Goal: Transaction & Acquisition: Subscribe to service/newsletter

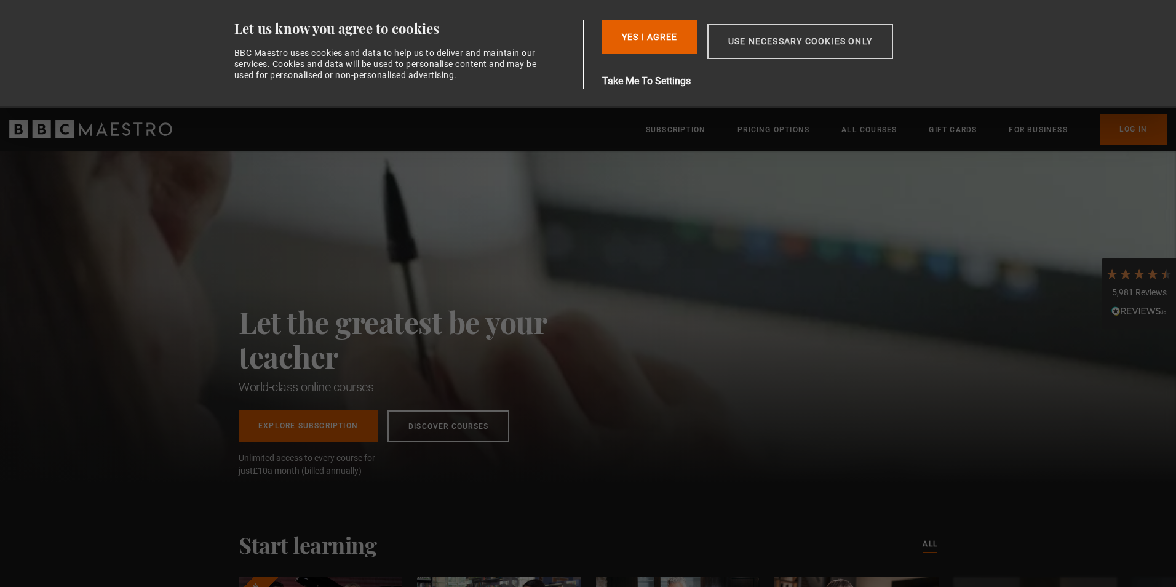
click at [775, 46] on button "Use necessary cookies only" at bounding box center [801, 41] width 186 height 35
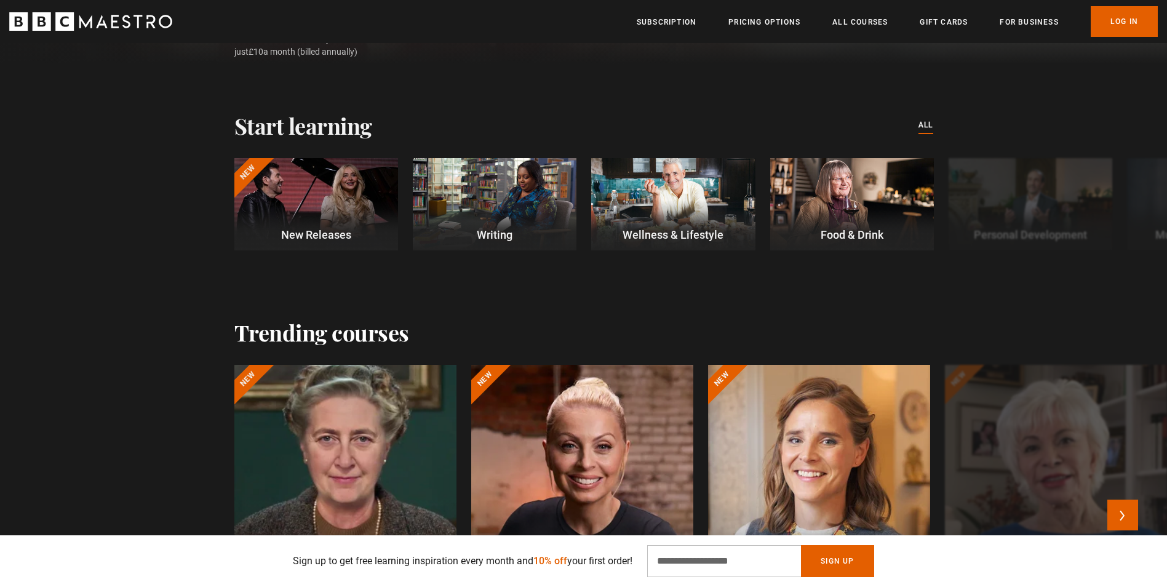
scroll to position [308, 0]
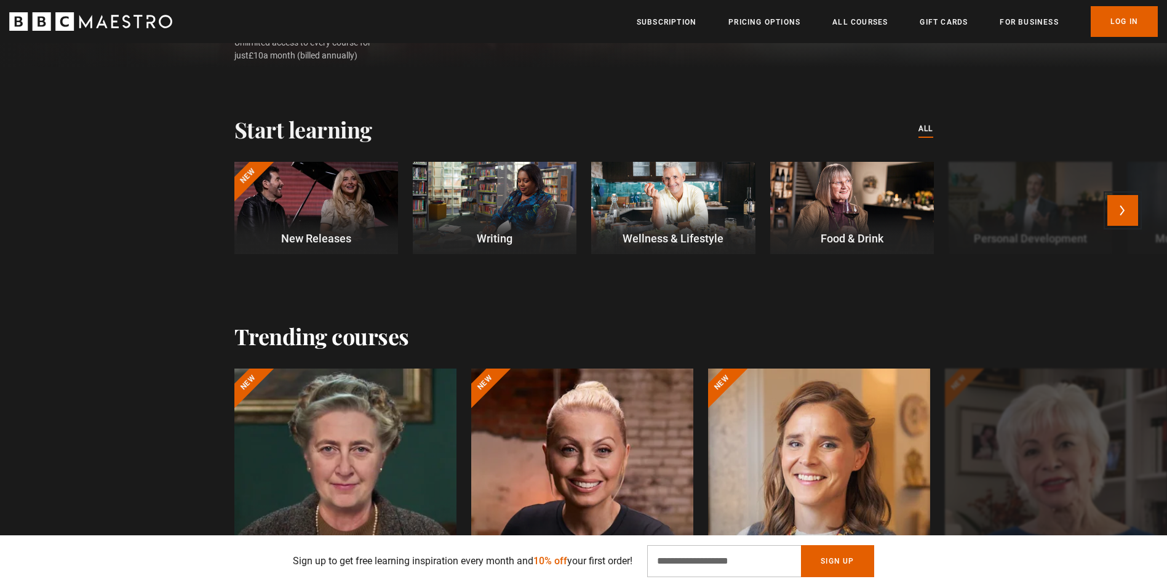
click at [1130, 205] on button "Next" at bounding box center [1123, 210] width 31 height 31
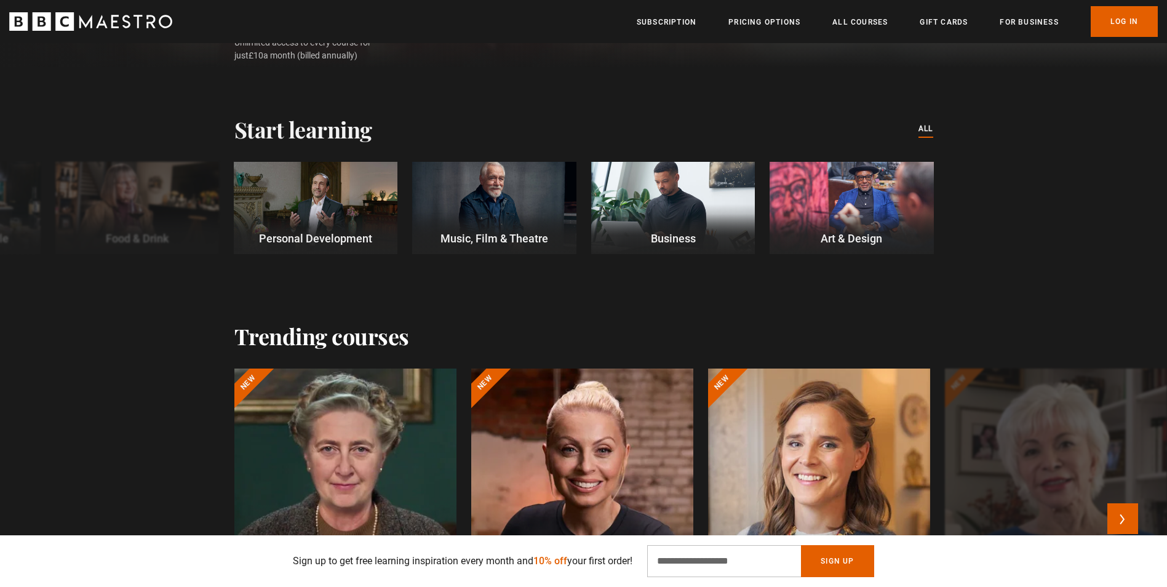
scroll to position [0, 484]
click at [46, 211] on button "Previous" at bounding box center [44, 210] width 31 height 31
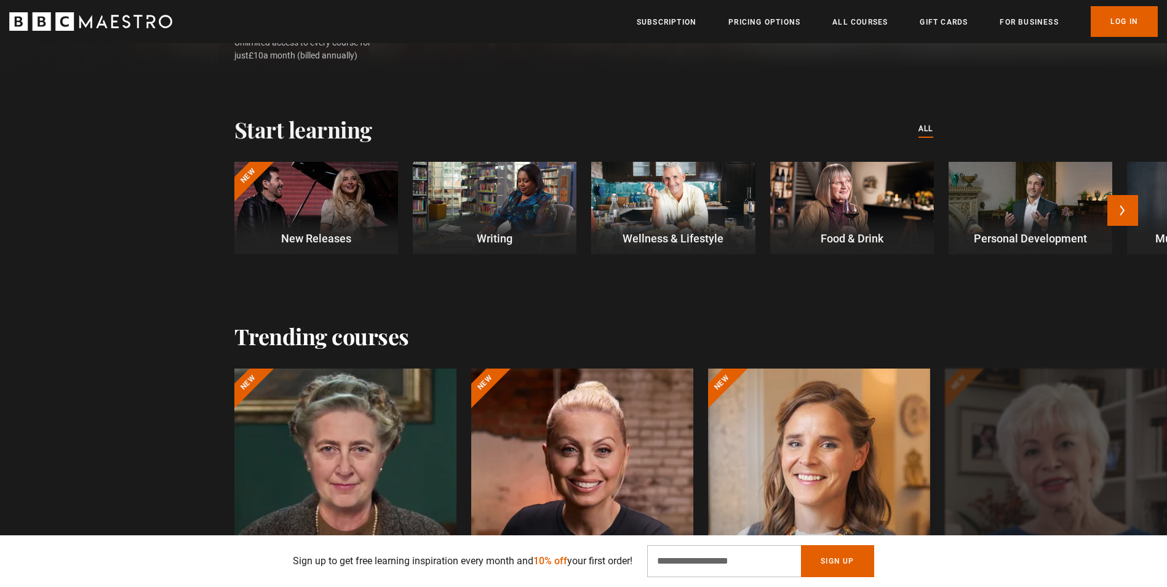
click at [489, 241] on p "Writing" at bounding box center [495, 238] width 164 height 17
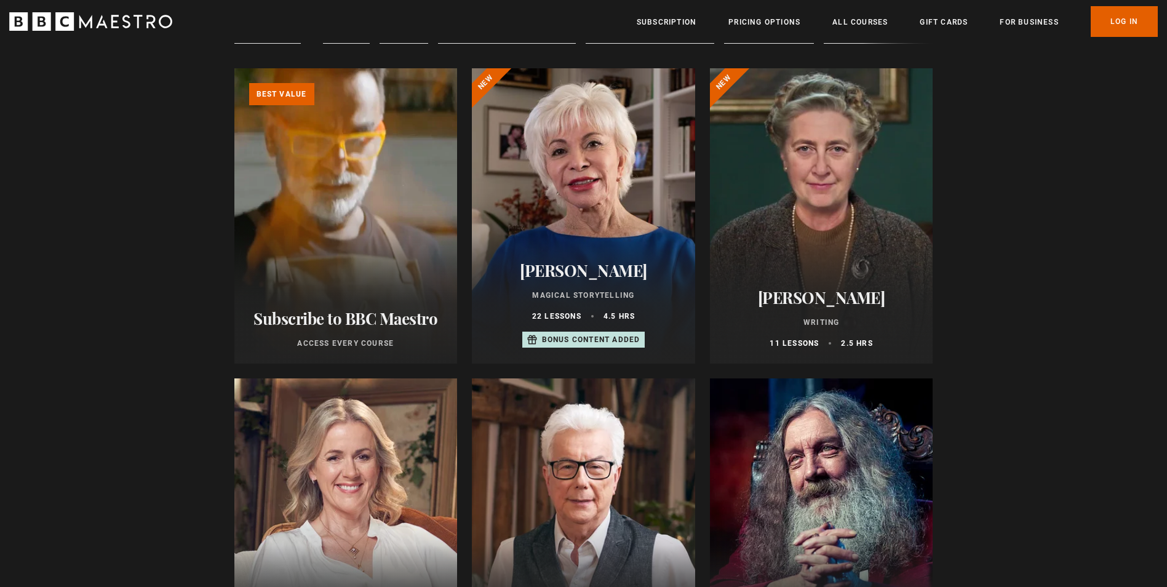
scroll to position [123, 0]
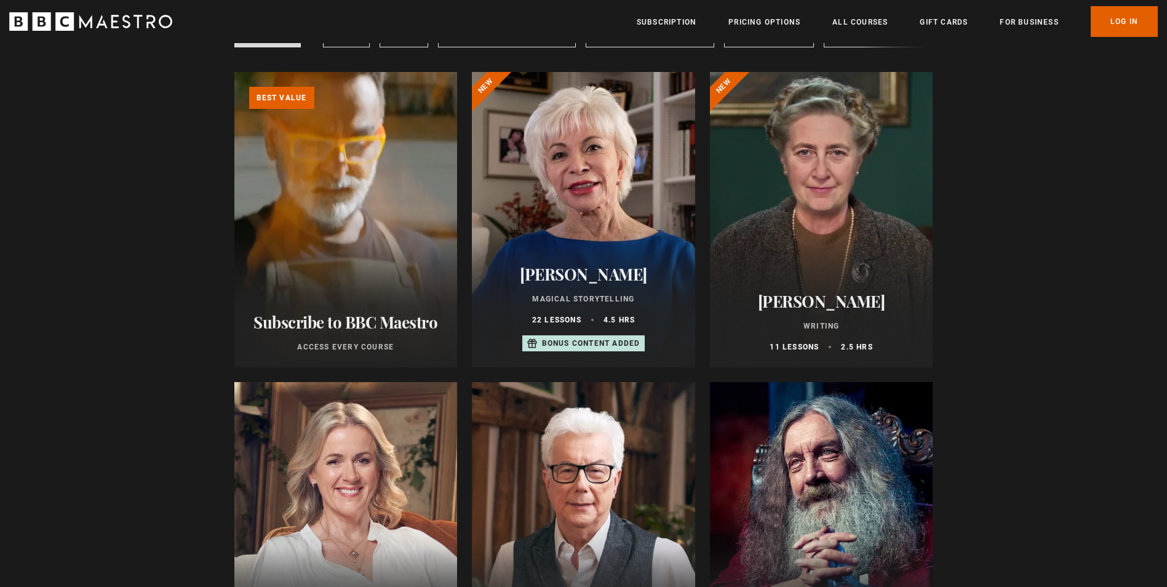
click at [569, 267] on div "Isabel Allende Magical Storytelling 22 lessons 4.5 hrs Bonus content added" at bounding box center [583, 309] width 223 height 118
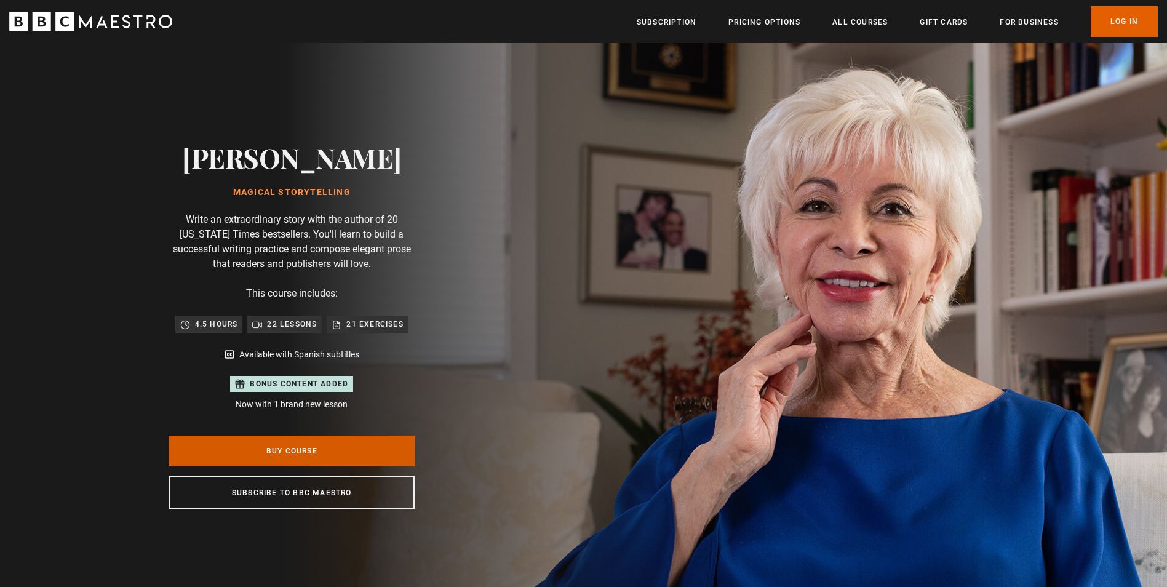
scroll to position [0, 161]
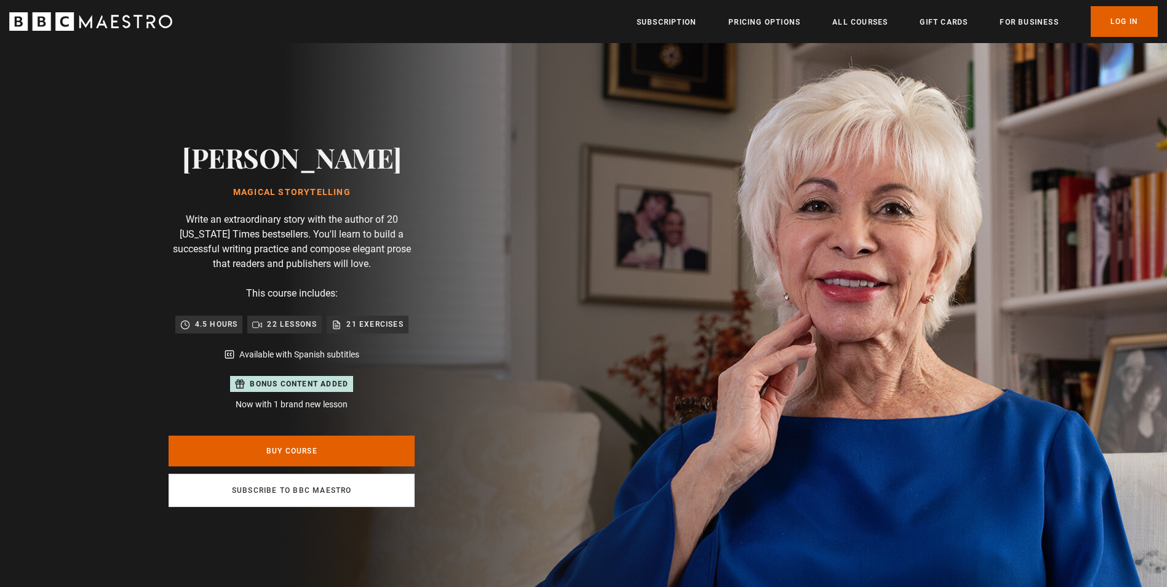
click at [292, 485] on link "Subscribe to BBC Maestro" at bounding box center [292, 490] width 246 height 33
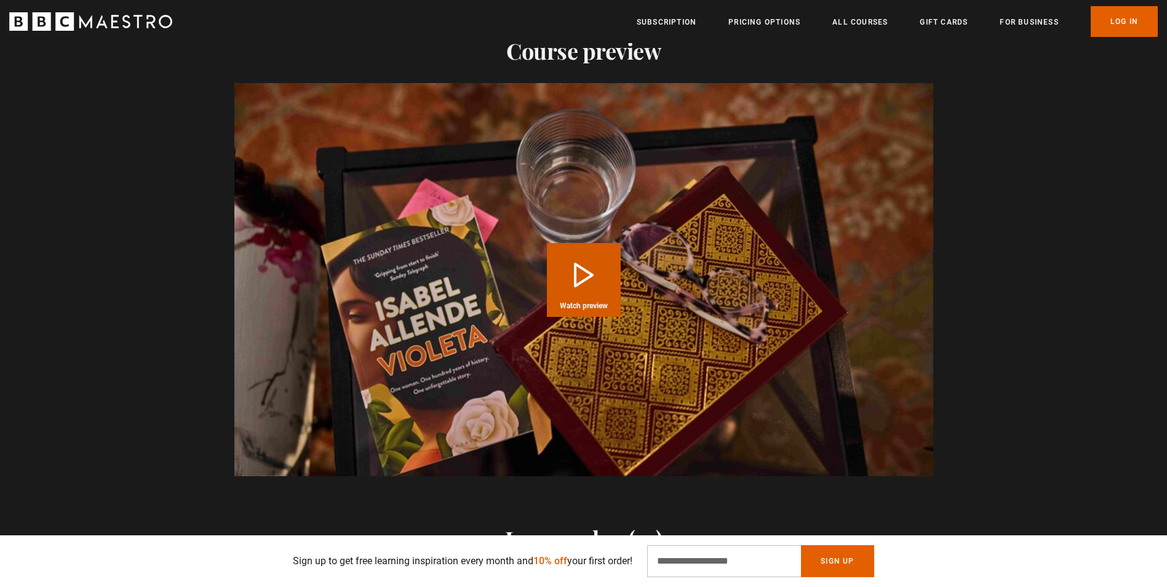
scroll to position [1292, 0]
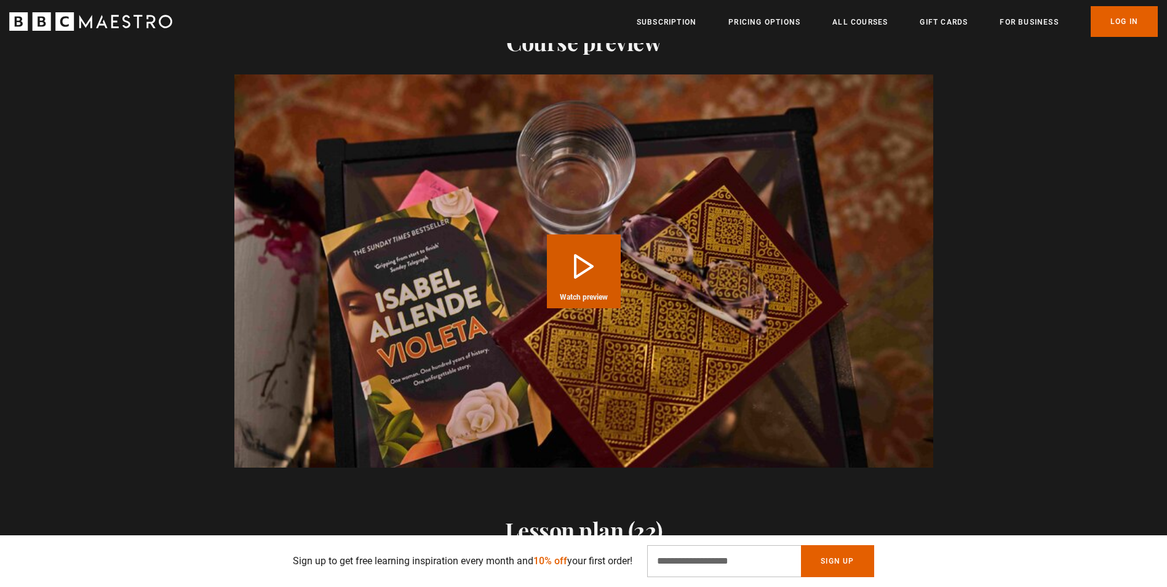
click at [574, 269] on button "Play Course overview for Magical Storytelling with [PERSON_NAME] Watch preview" at bounding box center [584, 271] width 74 height 74
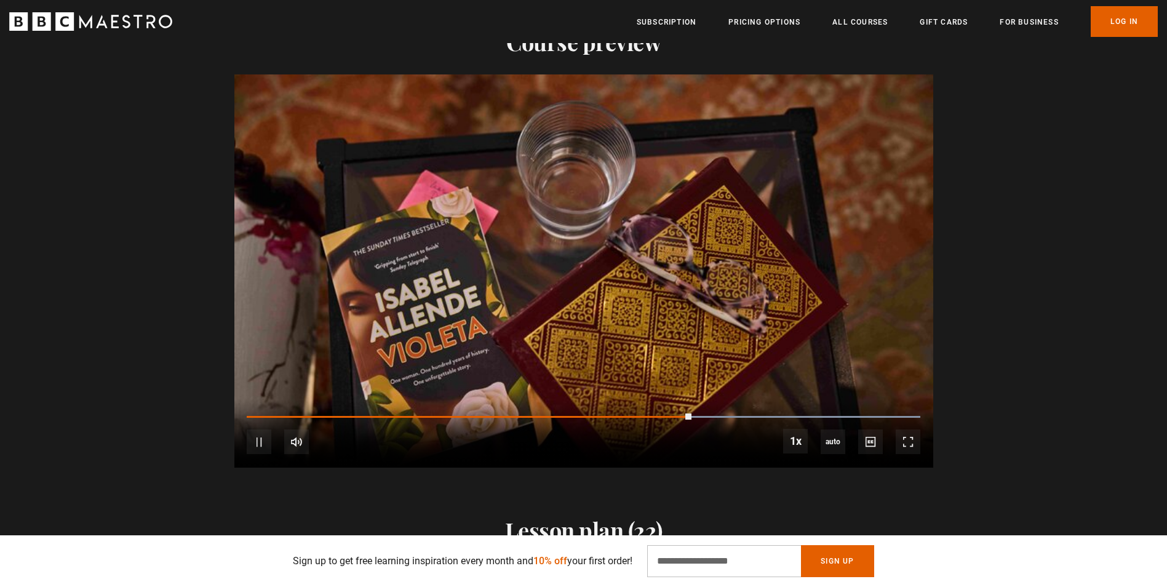
scroll to position [0, 2096]
click at [522, 292] on video "Video Player" at bounding box center [583, 270] width 699 height 393
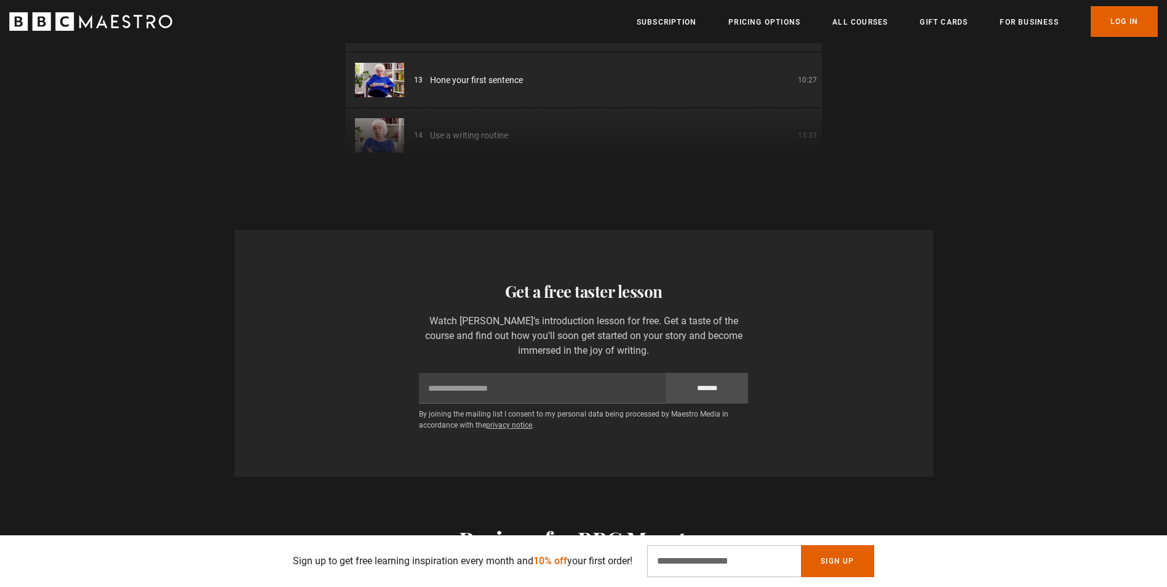
scroll to position [0, 2740]
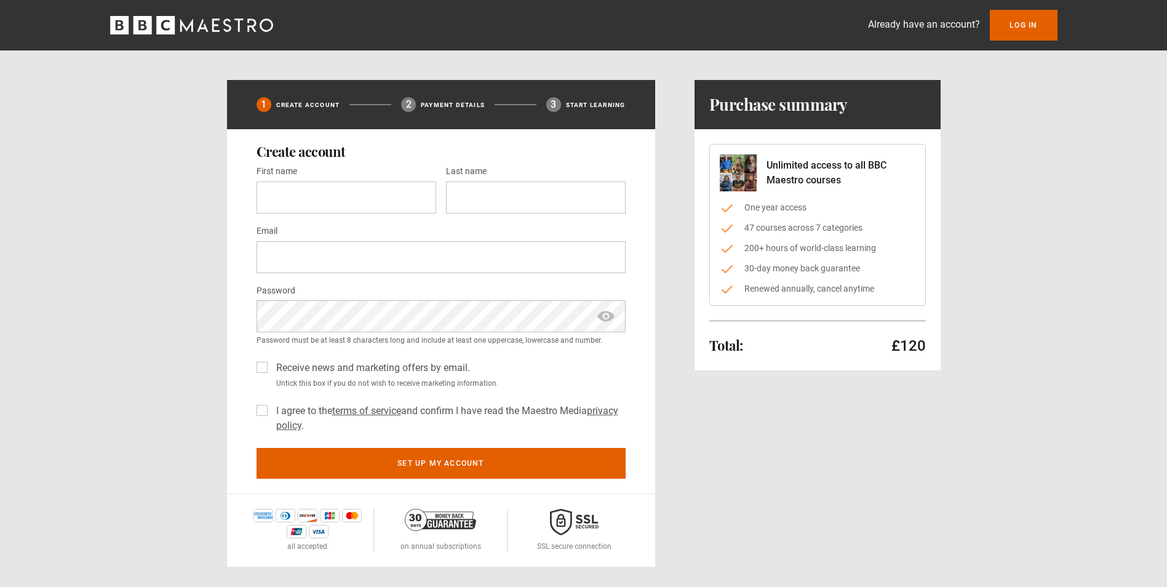
click at [271, 371] on label "Receive news and marketing offers by email." at bounding box center [370, 368] width 199 height 15
